Goal: Information Seeking & Learning: Learn about a topic

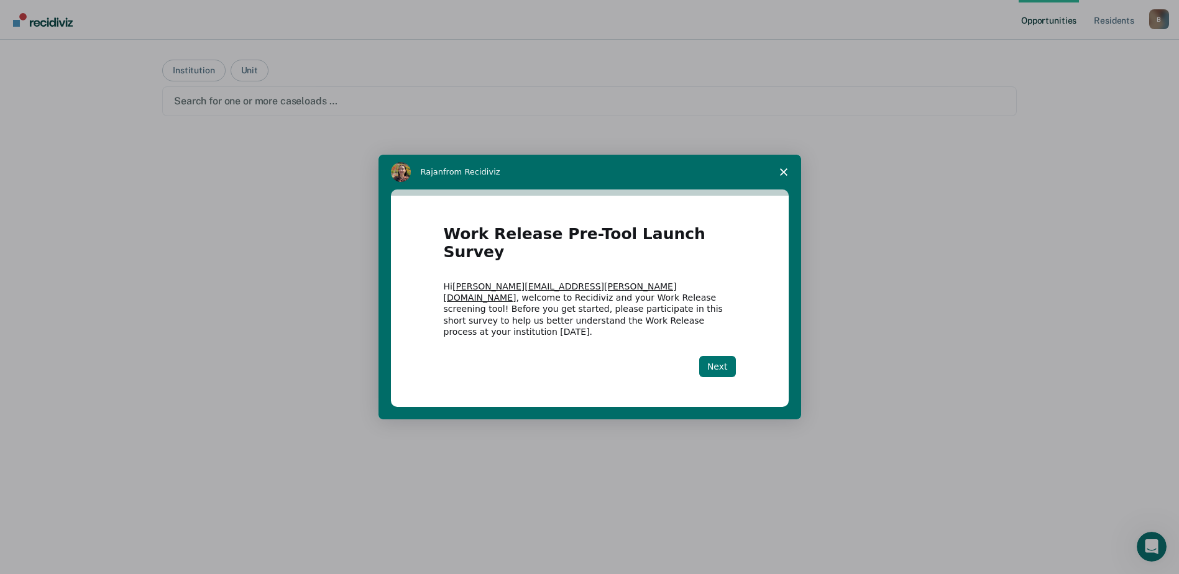
drag, startPoint x: 726, startPoint y: 355, endPoint x: 717, endPoint y: 353, distance: 9.0
click at [726, 356] on button "Next" at bounding box center [717, 366] width 37 height 21
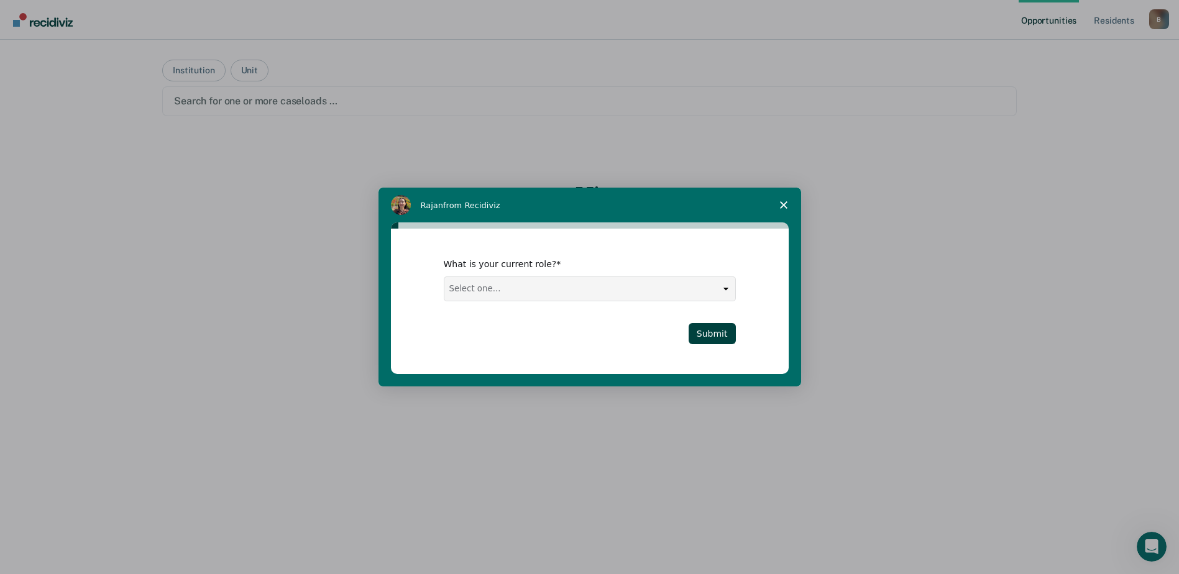
click at [603, 294] on select "Select one... Case Manager FUM Assistant [PERSON_NAME] [PERSON_NAME]" at bounding box center [589, 289] width 291 height 24
select select "Case Manager"
click at [444, 277] on select "Select one... Case Manager FUM Assistant [PERSON_NAME] [PERSON_NAME]" at bounding box center [589, 289] width 291 height 24
click at [712, 336] on button "Submit" at bounding box center [712, 333] width 47 height 21
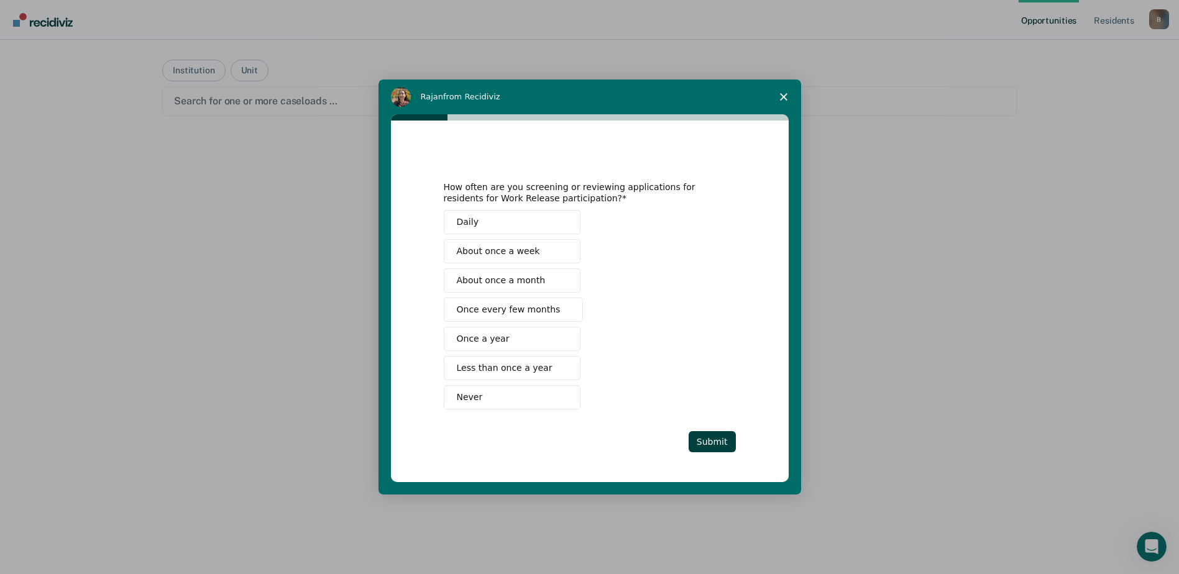
click at [521, 280] on span "About once a month" at bounding box center [501, 280] width 89 height 13
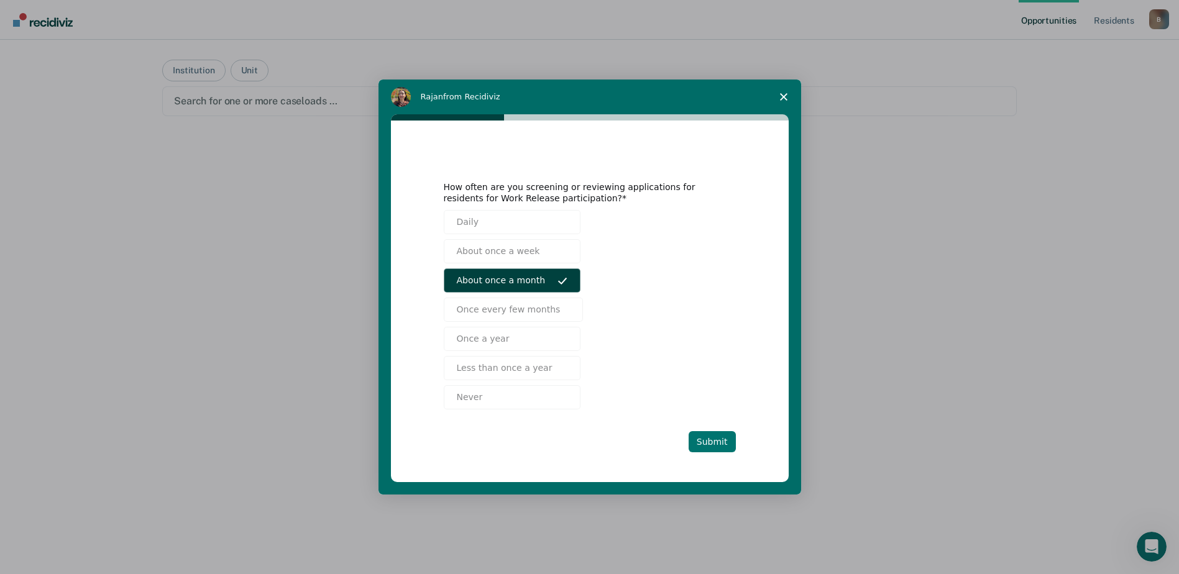
drag, startPoint x: 710, startPoint y: 439, endPoint x: 711, endPoint y: 406, distance: 32.3
click at [711, 438] on button "Submit" at bounding box center [712, 441] width 47 height 21
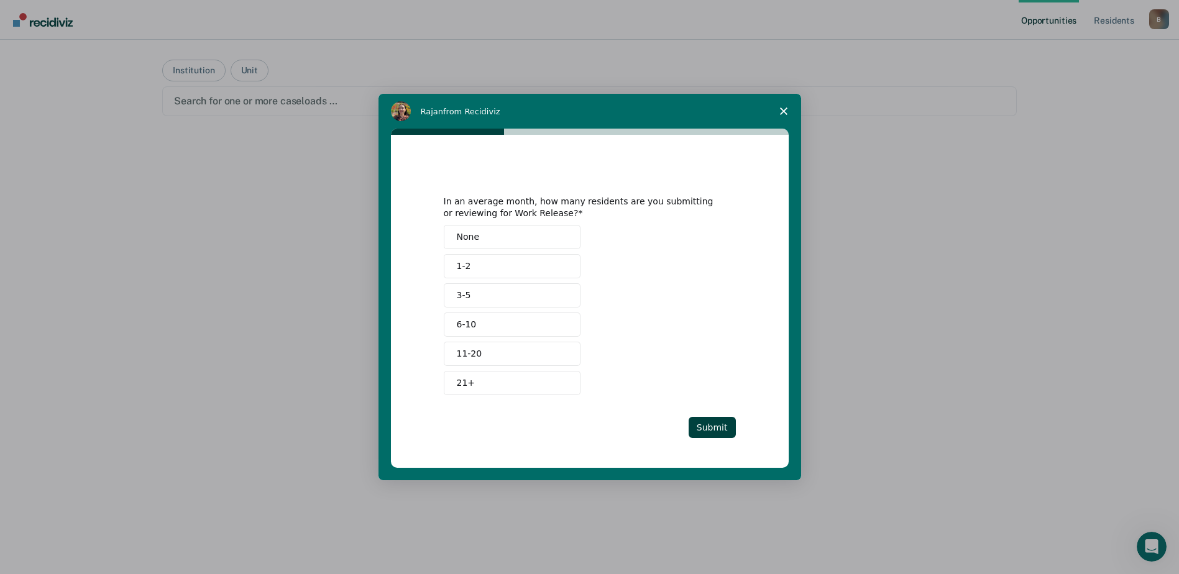
click at [471, 264] on button "1-2" at bounding box center [512, 266] width 137 height 24
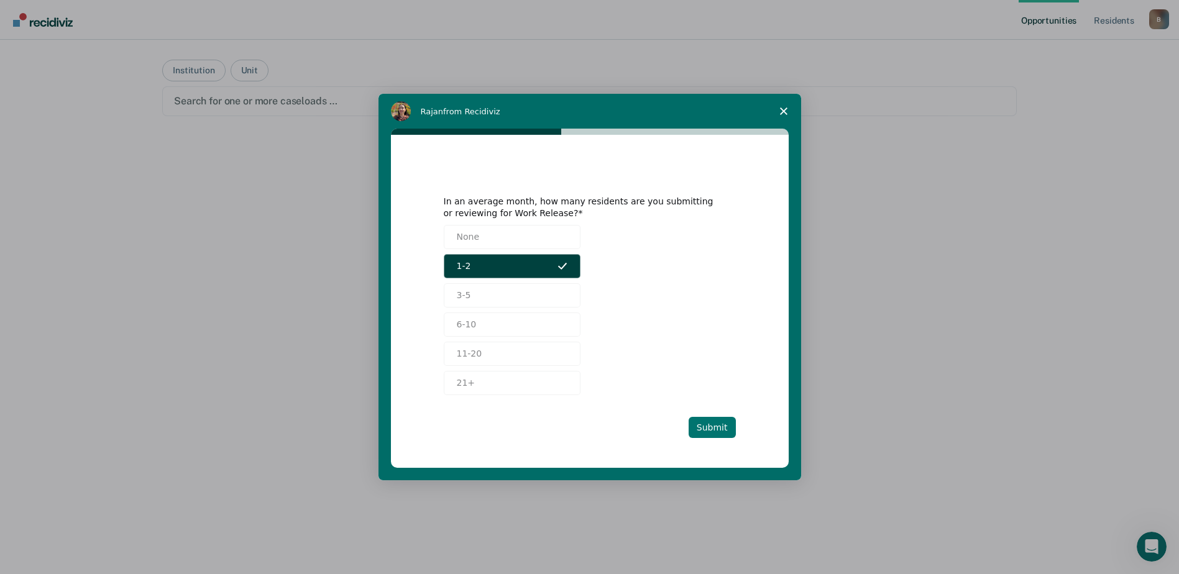
click at [716, 428] on button "Submit" at bounding box center [712, 427] width 47 height 21
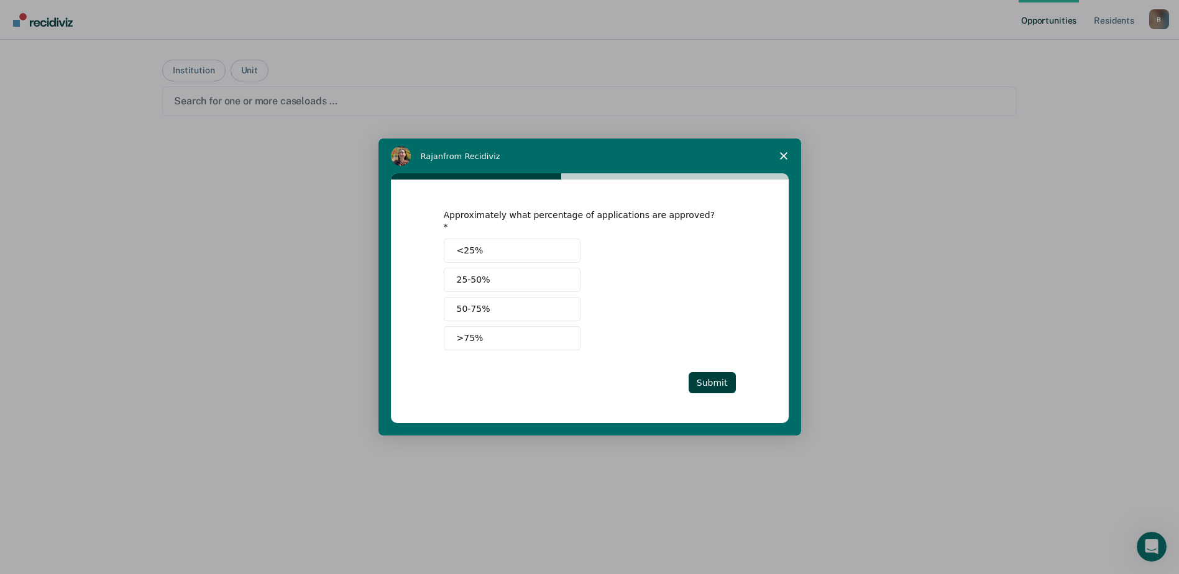
drag, startPoint x: 465, startPoint y: 331, endPoint x: 495, endPoint y: 326, distance: 30.4
click at [470, 332] on span ">75%" at bounding box center [470, 338] width 27 height 13
click at [723, 377] on button "Submit" at bounding box center [712, 382] width 47 height 21
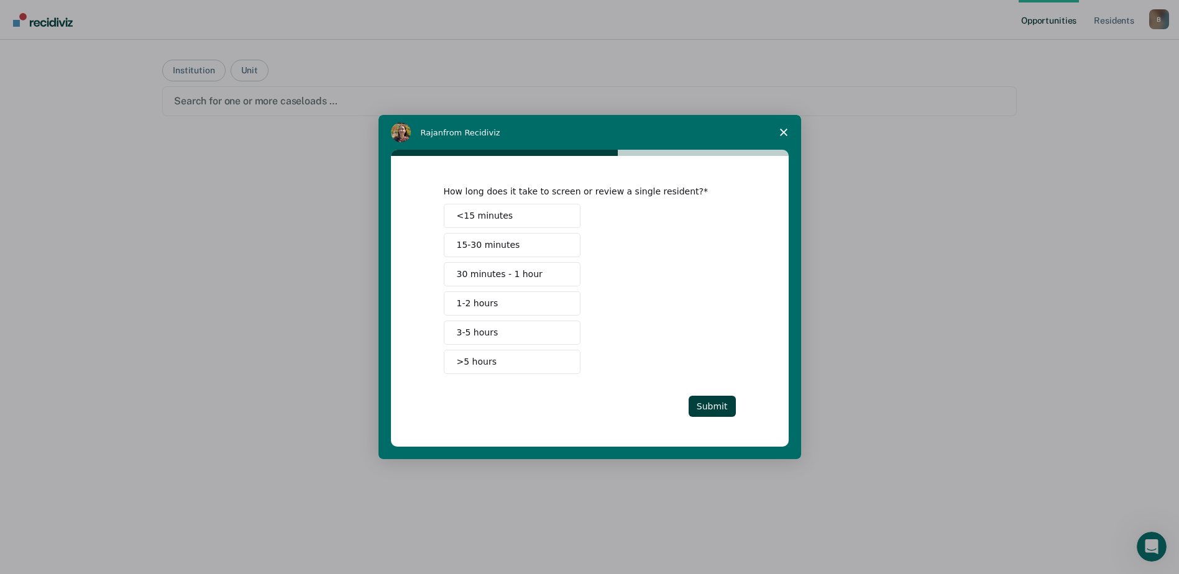
click at [487, 273] on span "30 minutes - 1 hour" at bounding box center [500, 274] width 86 height 13
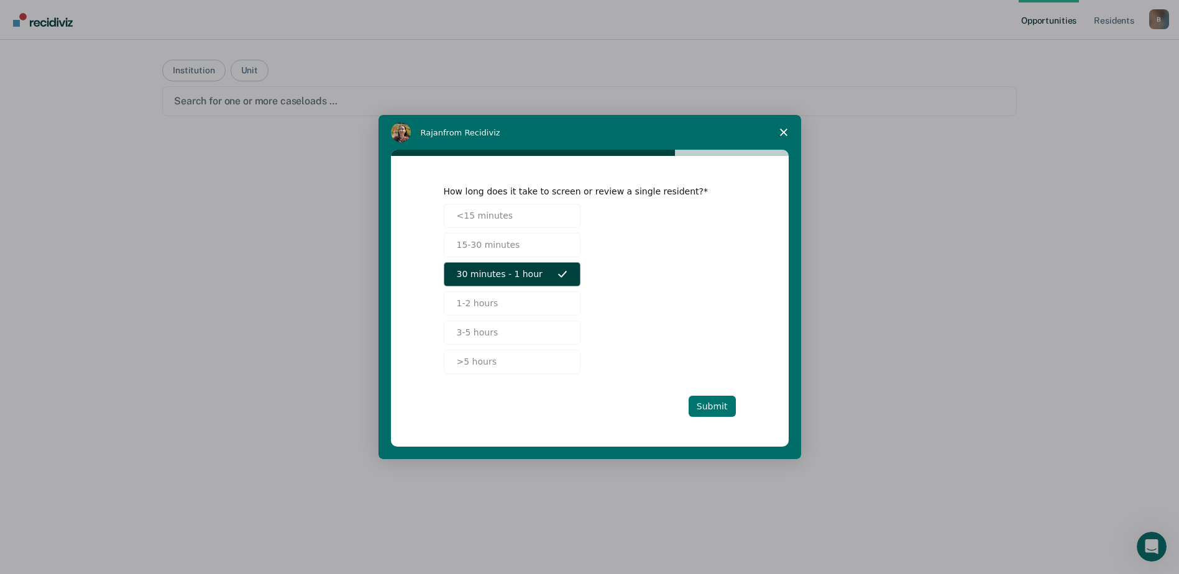
click at [715, 400] on button "Submit" at bounding box center [712, 406] width 47 height 21
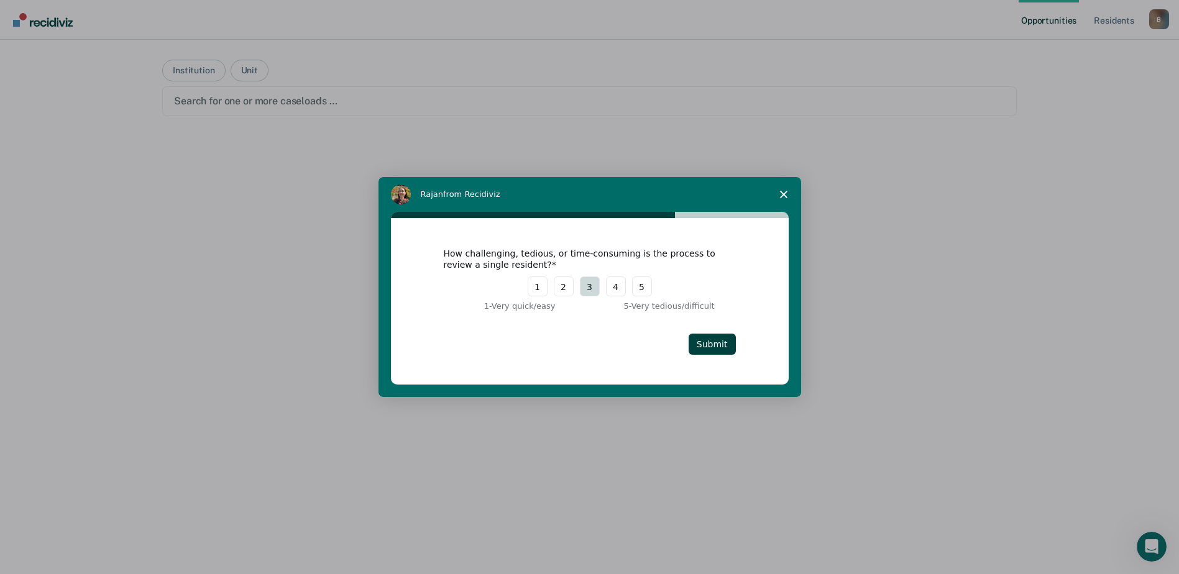
click at [595, 286] on button "3" at bounding box center [590, 287] width 20 height 20
click at [715, 338] on button "Submit" at bounding box center [712, 344] width 47 height 21
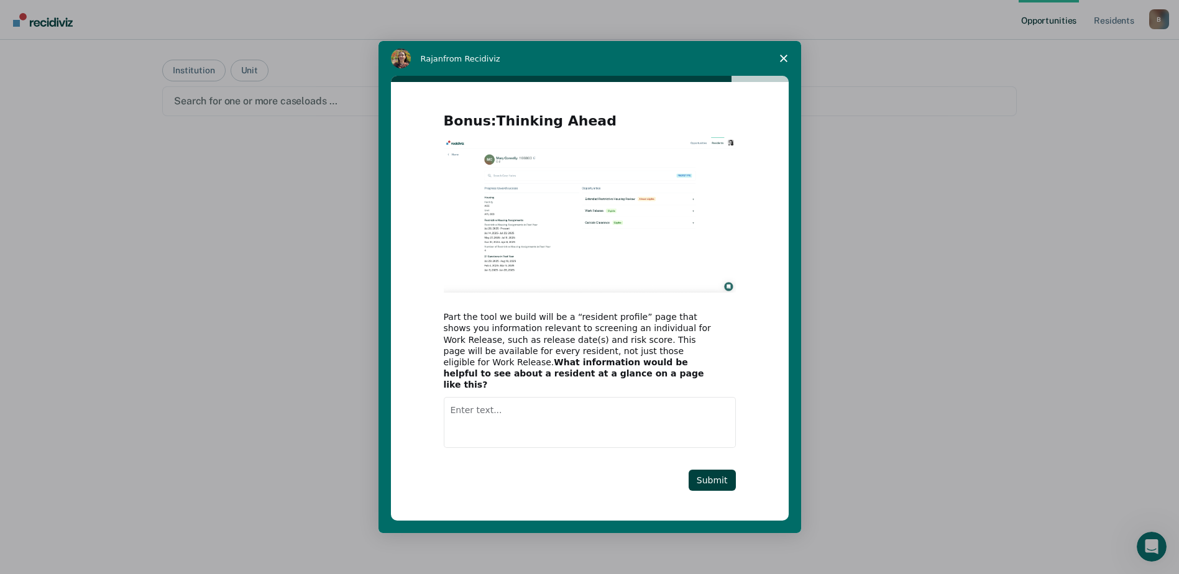
click at [654, 419] on textarea "Enter text..." at bounding box center [590, 422] width 292 height 51
type textarea "I don't know"
click at [715, 470] on button "Submit" at bounding box center [712, 480] width 47 height 21
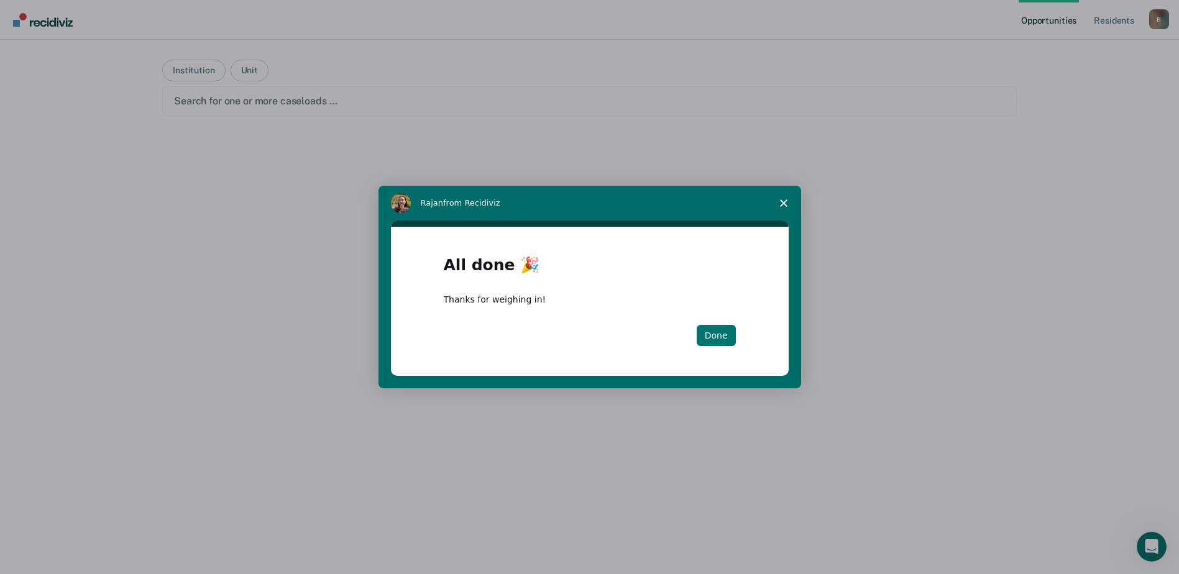
click at [730, 331] on button "Done" at bounding box center [716, 335] width 39 height 21
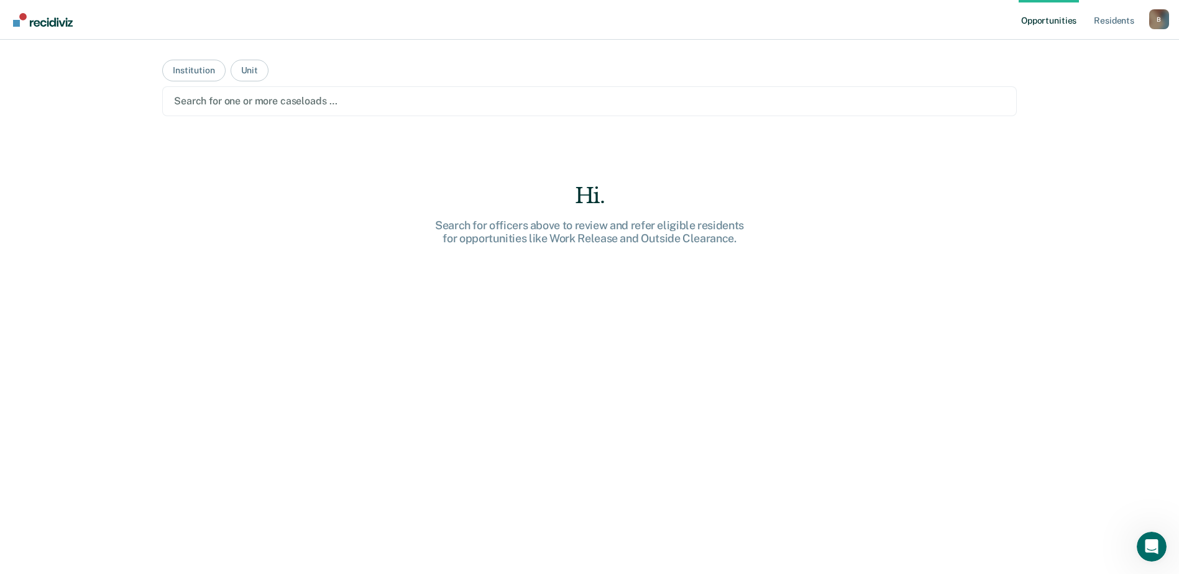
click at [756, 464] on div "Hi. Search for officers above to review and refer eligible residents for opport…" at bounding box center [589, 400] width 855 height 435
click at [246, 66] on button "Unit" at bounding box center [250, 71] width 38 height 22
click at [191, 67] on button "Institution" at bounding box center [193, 71] width 63 height 22
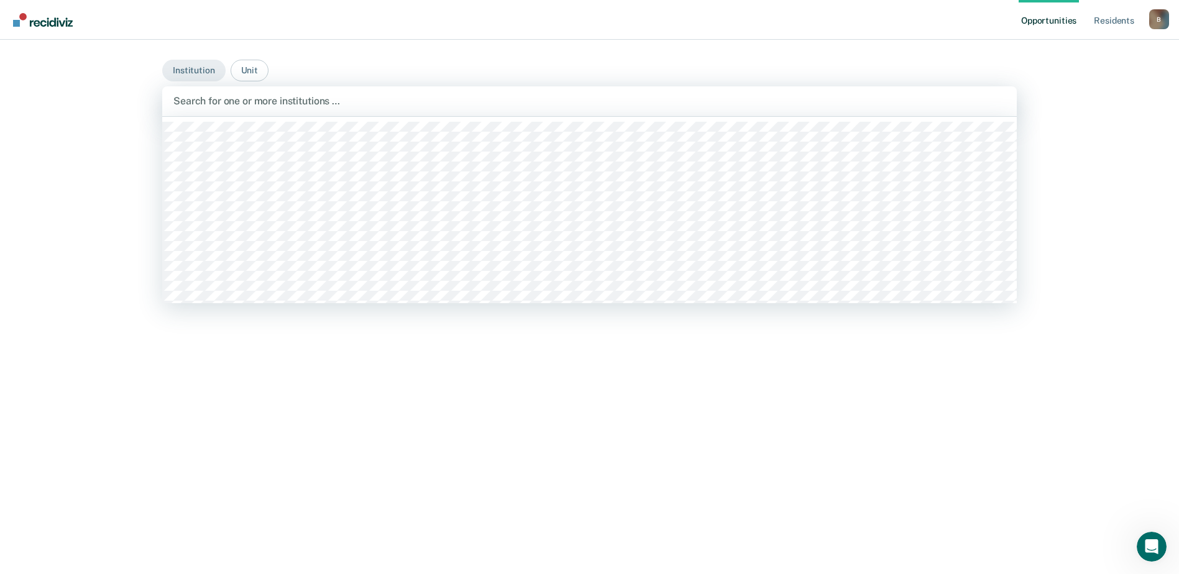
click at [222, 90] on div "Search for one or more institutions …" at bounding box center [589, 101] width 855 height 30
click at [227, 103] on div at bounding box center [589, 101] width 832 height 14
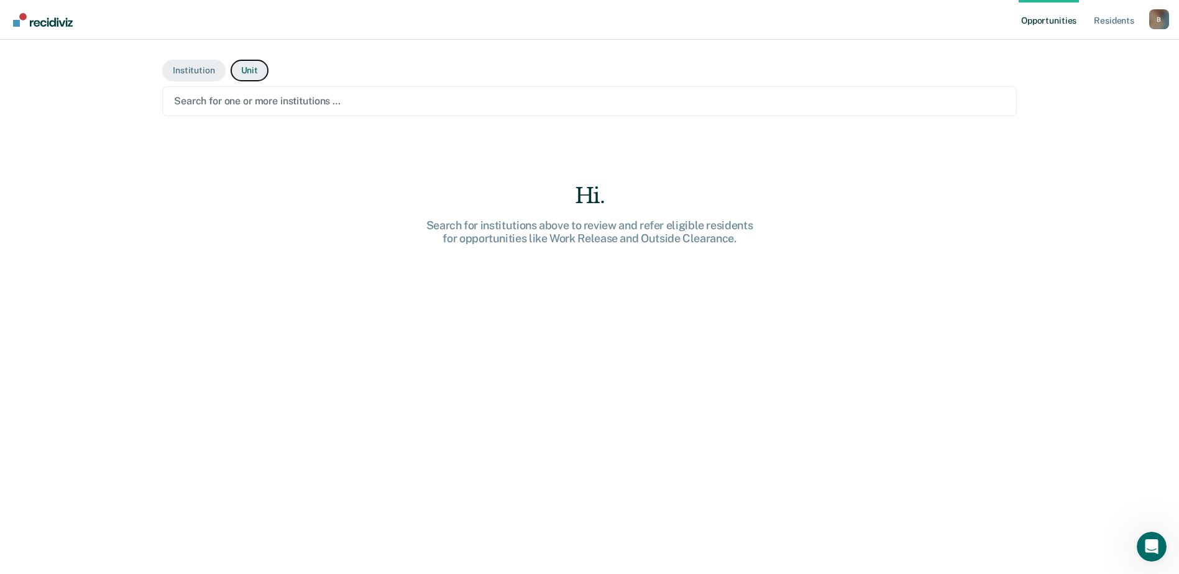
click at [241, 75] on button "Unit" at bounding box center [250, 71] width 38 height 22
click at [180, 69] on button "Institution" at bounding box center [193, 71] width 63 height 22
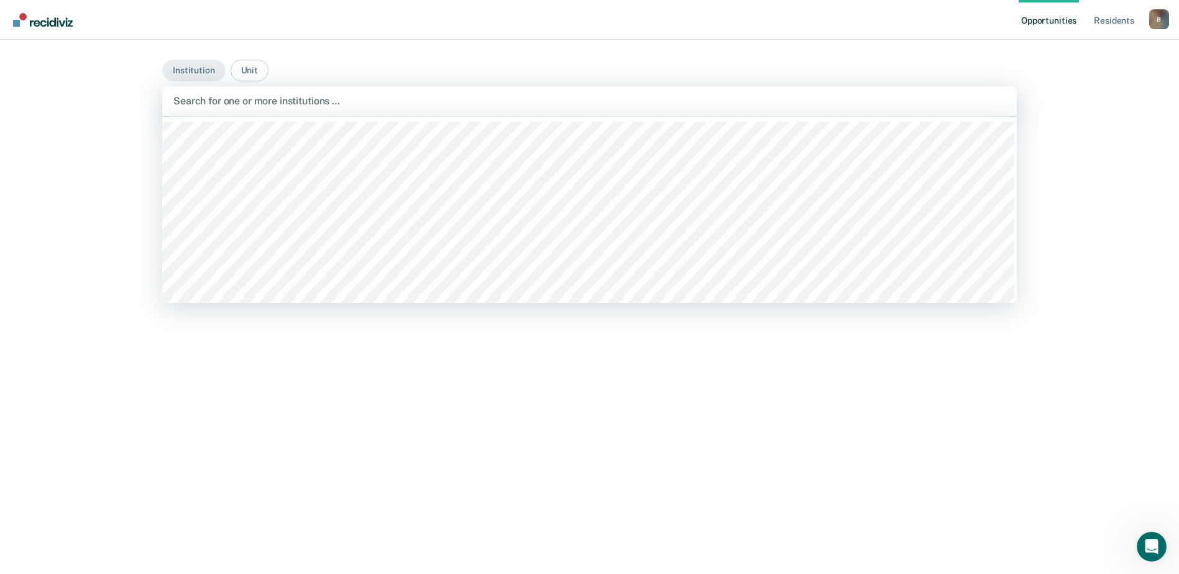
click at [213, 95] on div at bounding box center [589, 101] width 832 height 14
click at [253, 72] on button "Unit" at bounding box center [250, 71] width 38 height 22
click at [288, 103] on div at bounding box center [589, 101] width 832 height 14
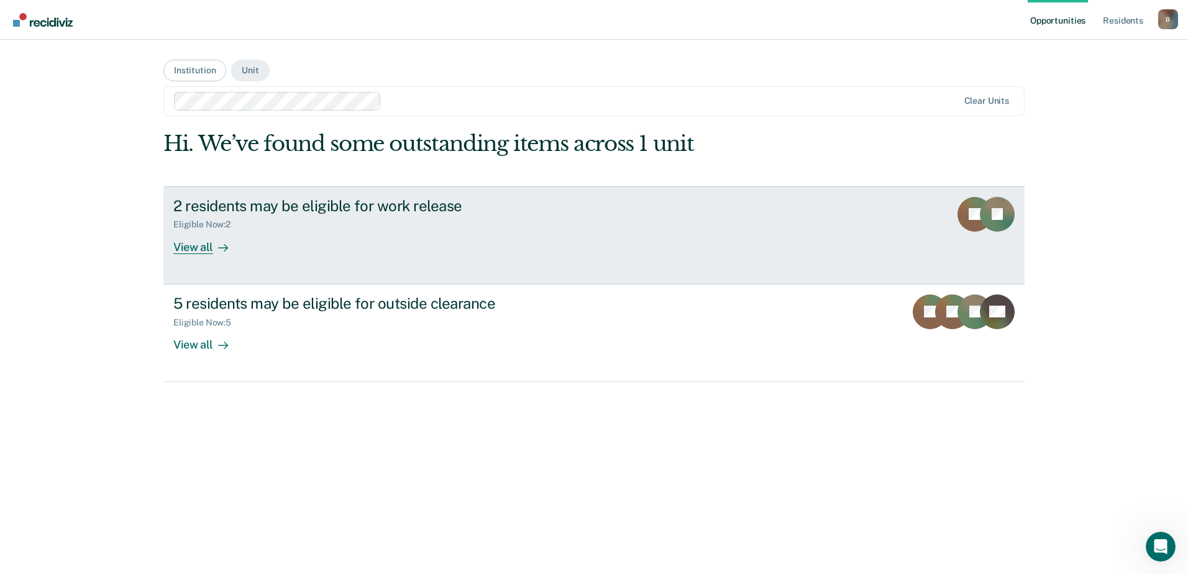
click at [196, 249] on div "View all" at bounding box center [208, 242] width 70 height 24
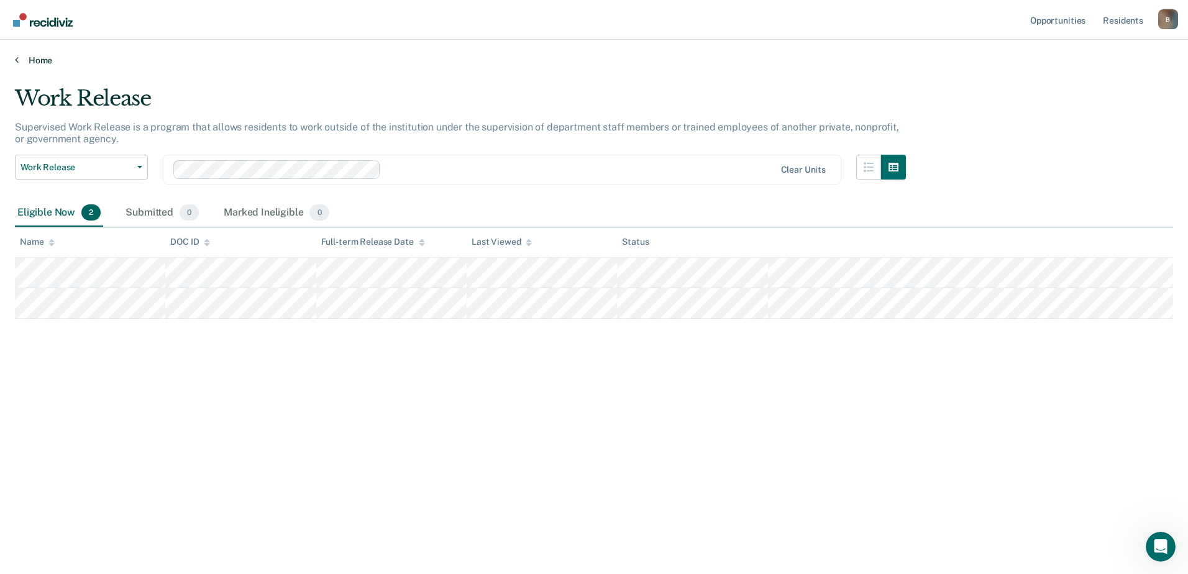
click at [32, 62] on link "Home" at bounding box center [594, 60] width 1158 height 11
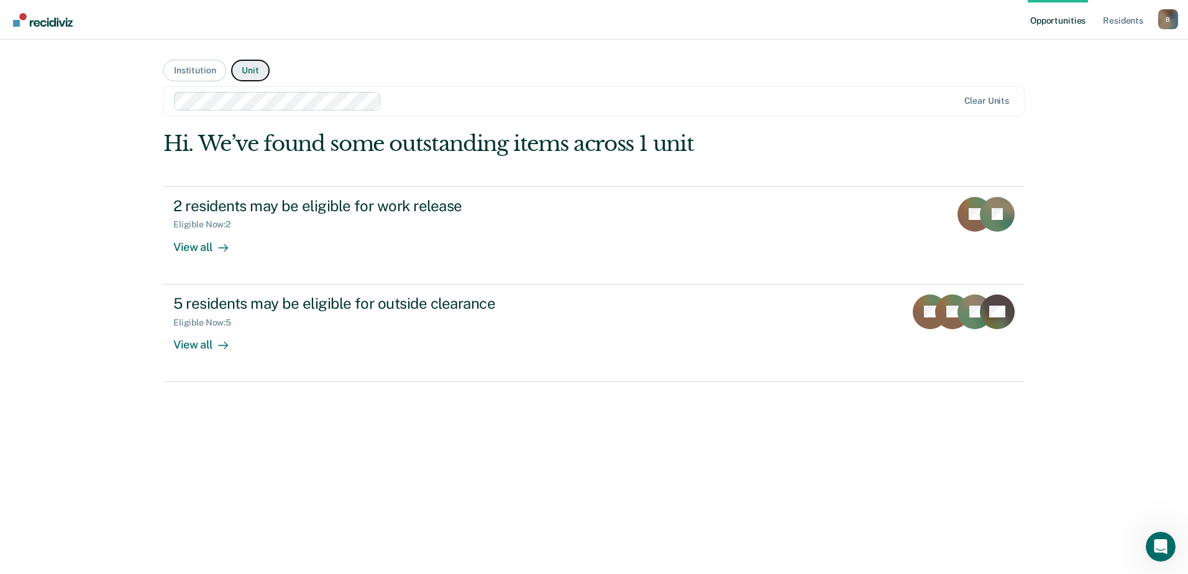
click at [256, 71] on button "Unit" at bounding box center [250, 71] width 38 height 22
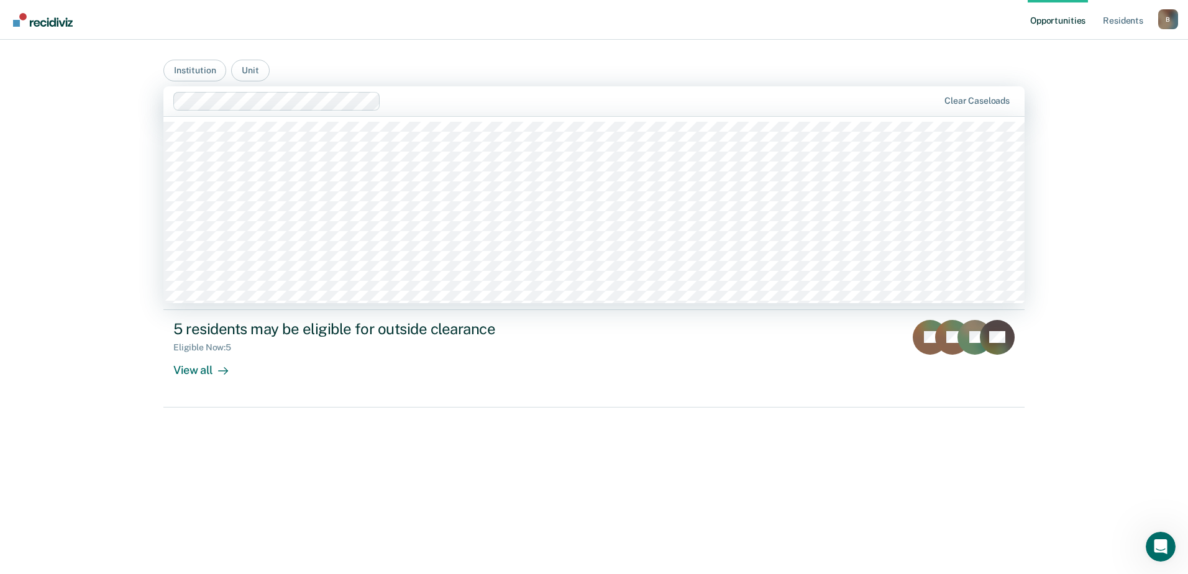
click at [447, 101] on div at bounding box center [662, 101] width 552 height 14
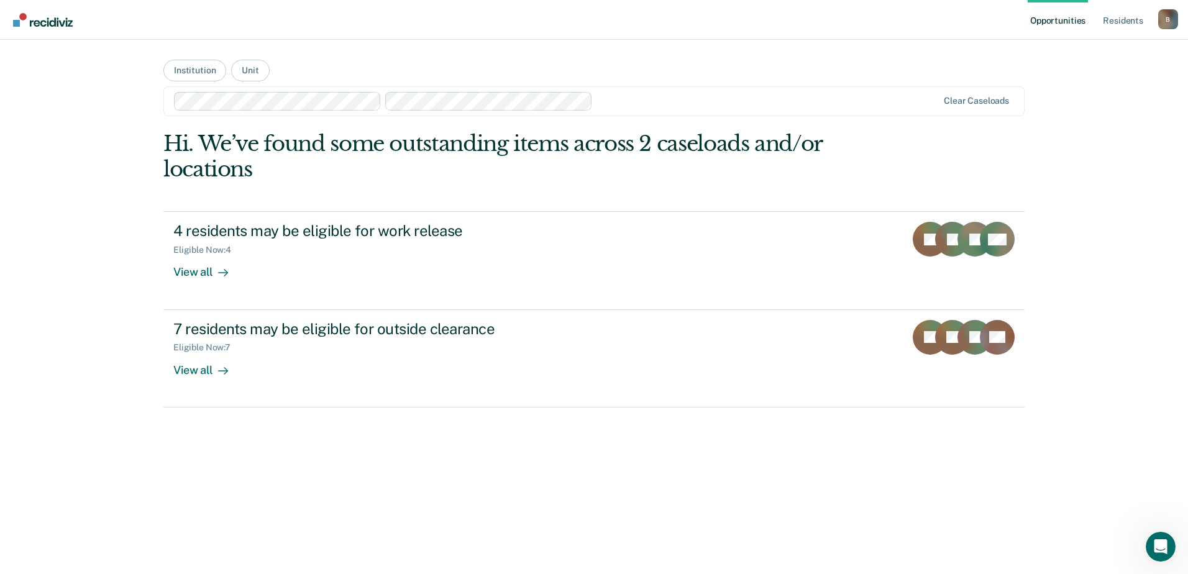
click at [626, 103] on div at bounding box center [768, 101] width 340 height 14
click at [841, 104] on div at bounding box center [873, 101] width 129 height 14
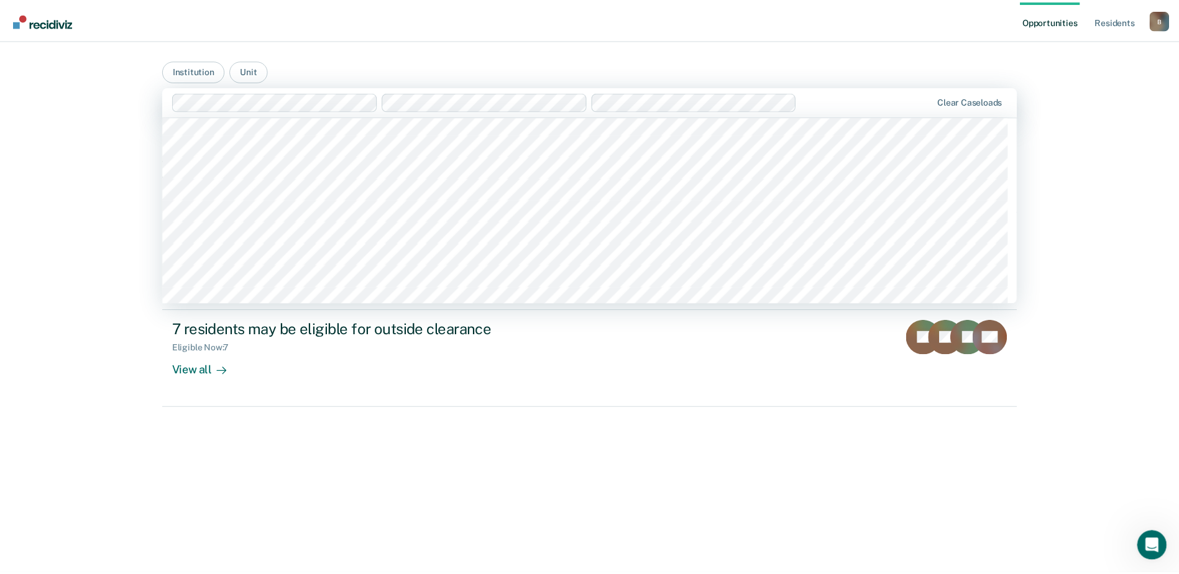
scroll to position [9384, 0]
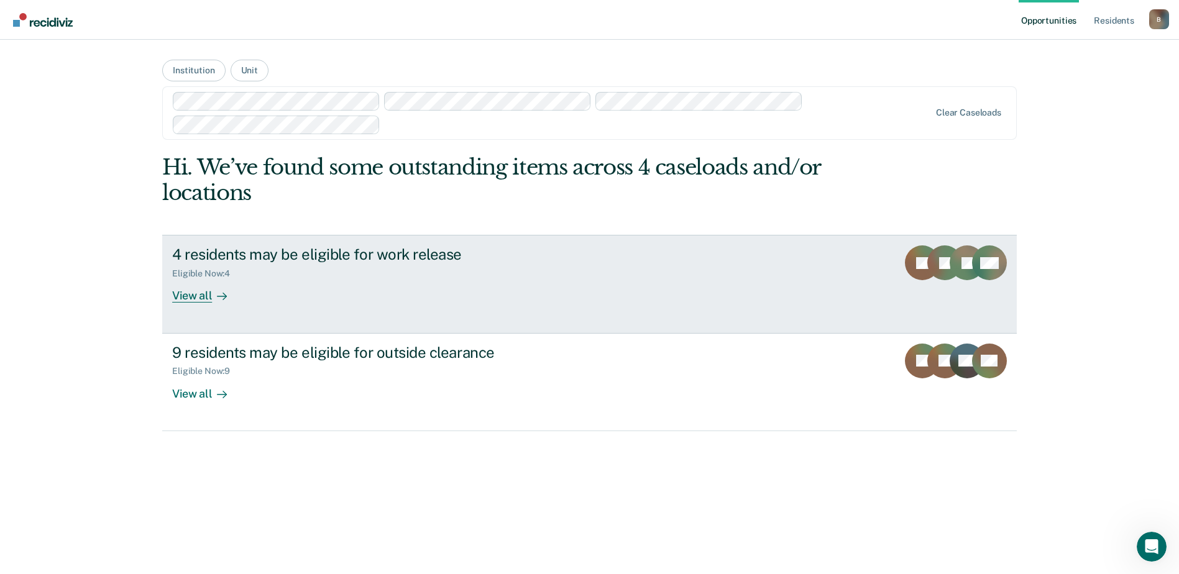
click at [217, 293] on icon at bounding box center [222, 296] width 10 height 10
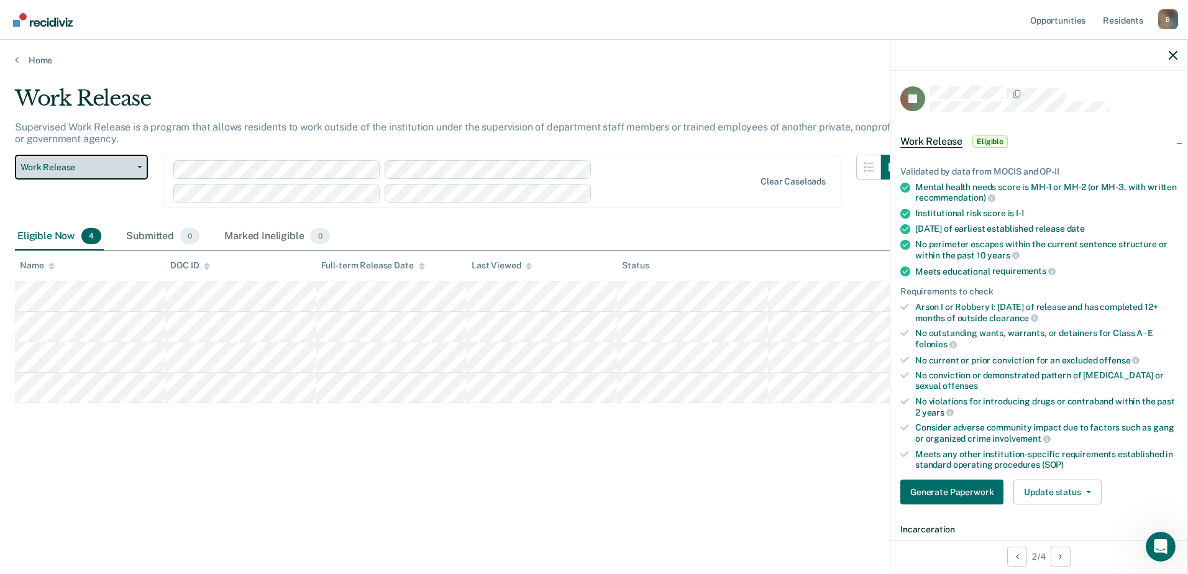
click at [129, 169] on span "Work Release" at bounding box center [77, 167] width 112 height 11
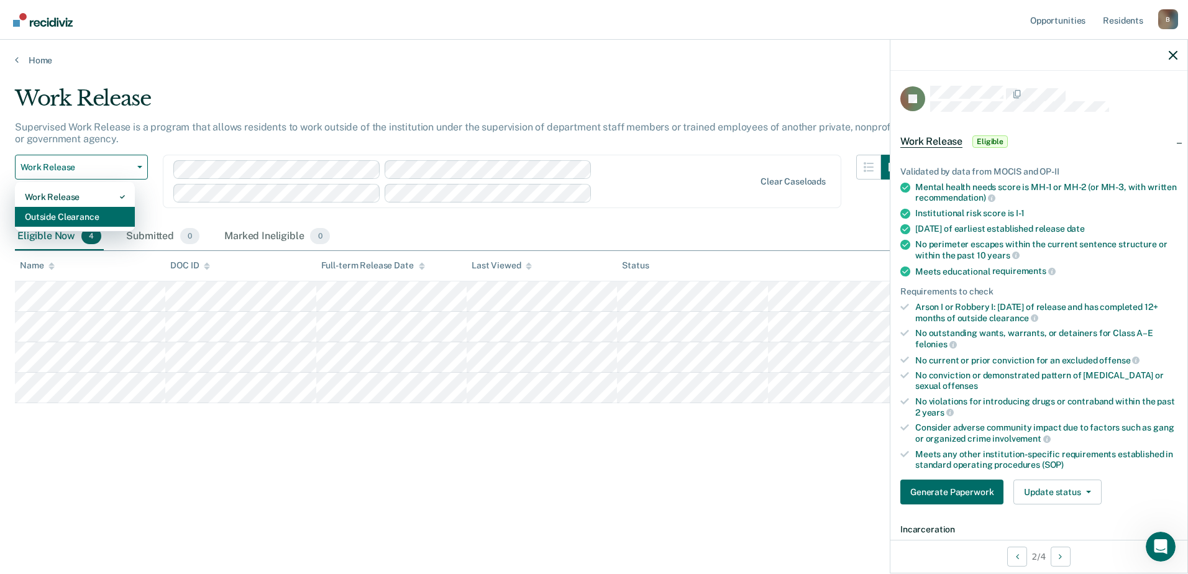
click at [73, 216] on div "Outside Clearance" at bounding box center [75, 217] width 100 height 20
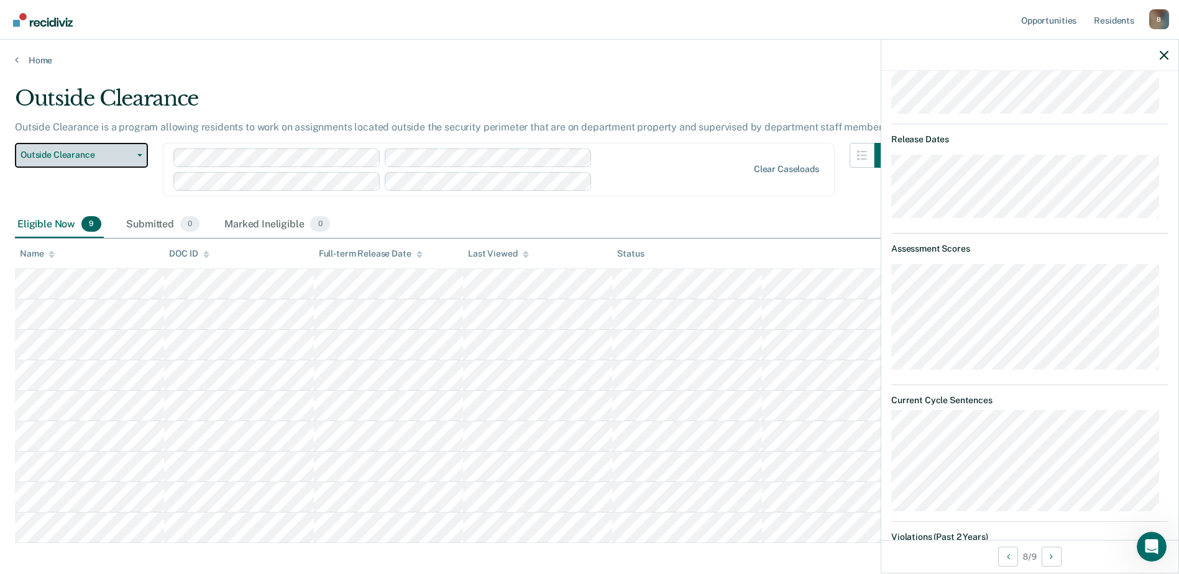
click at [137, 151] on button "Outside Clearance" at bounding box center [81, 155] width 133 height 25
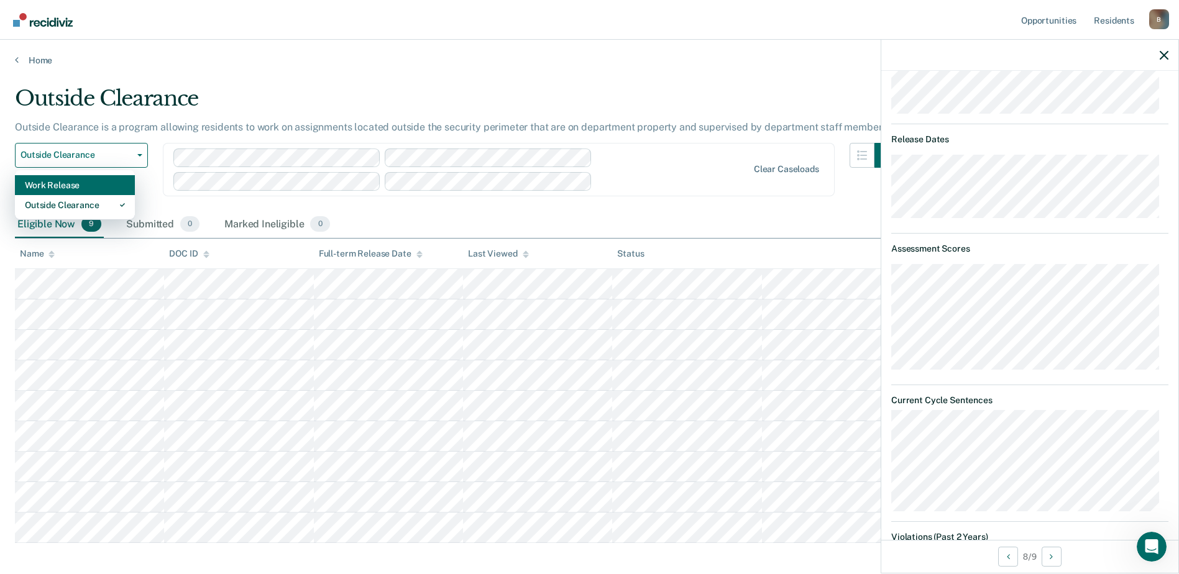
click at [68, 181] on div "Work Release" at bounding box center [75, 185] width 100 height 20
